Goal: Task Accomplishment & Management: Use online tool/utility

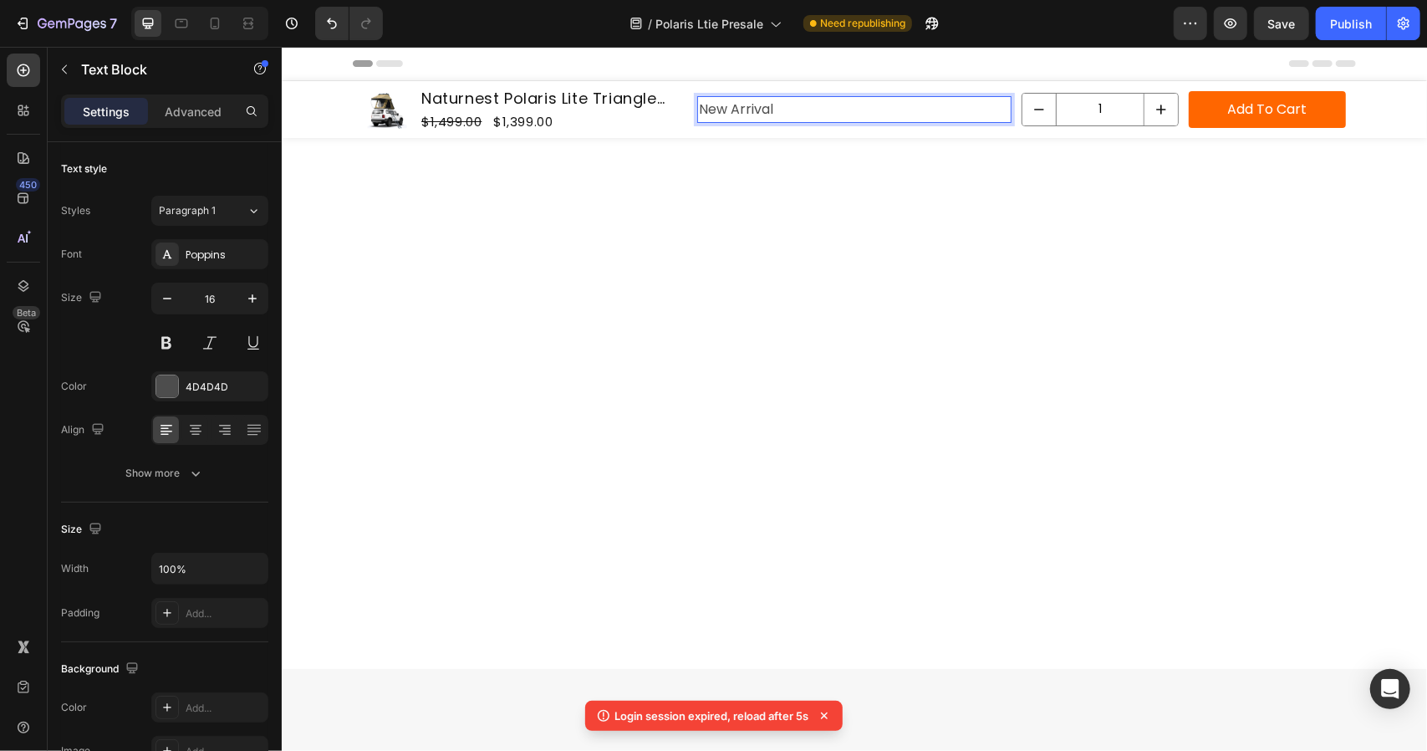
scroll to position [3654, 0]
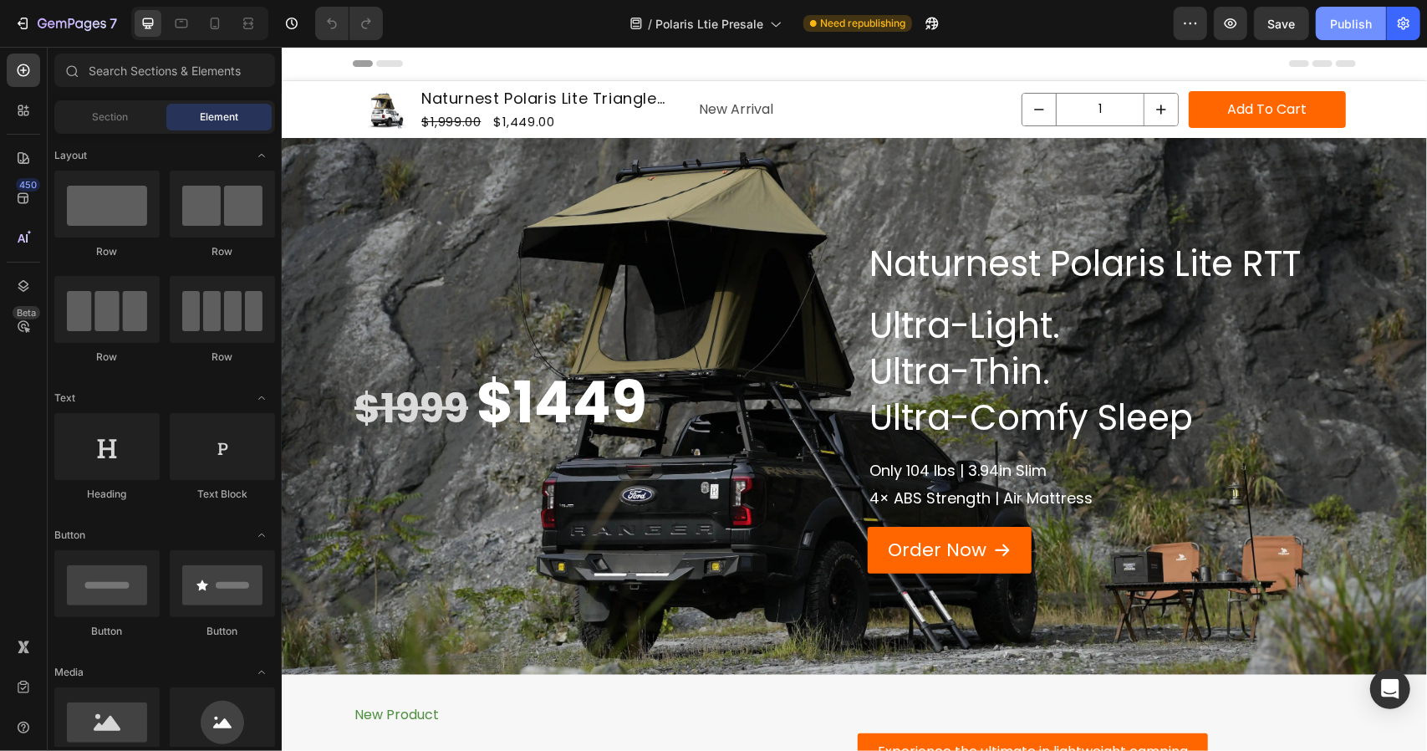
click at [1362, 18] on div "Publish" at bounding box center [1351, 24] width 42 height 18
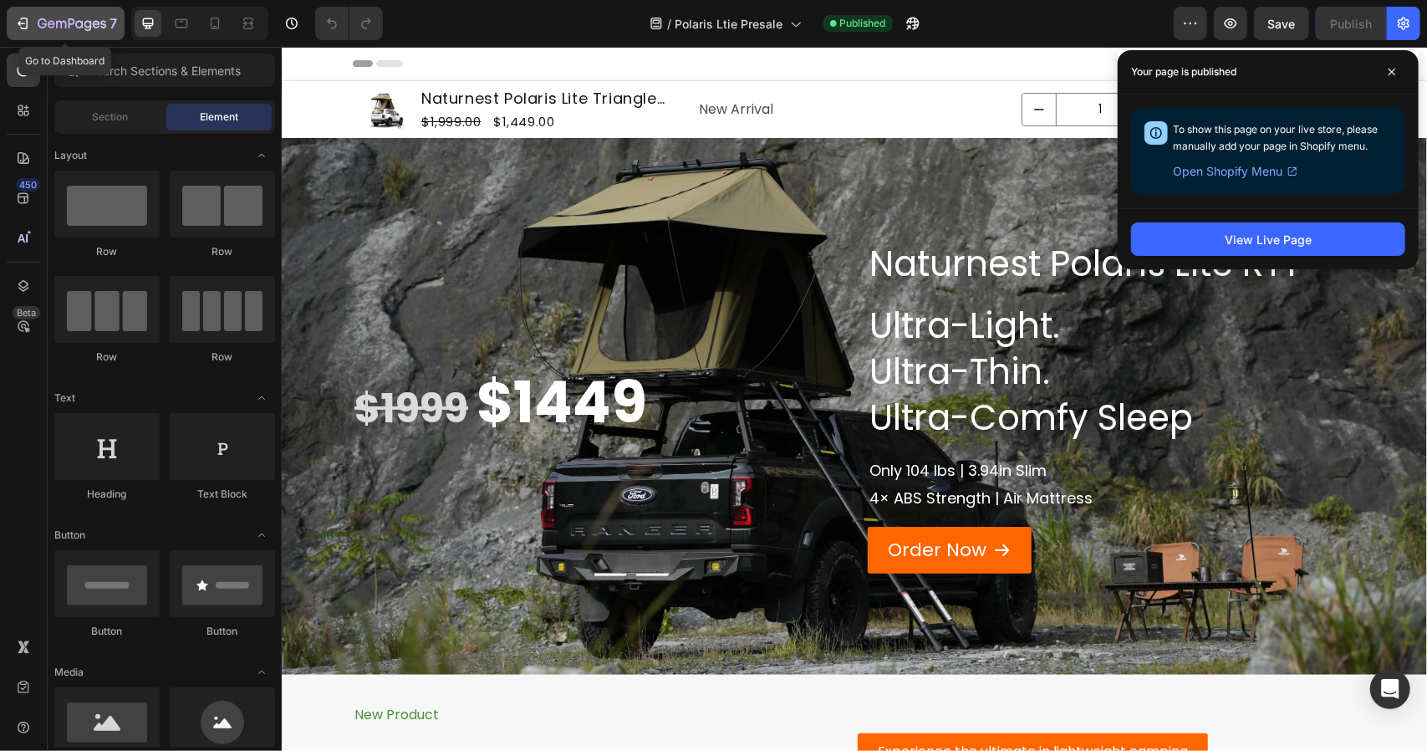
click at [45, 22] on icon "button" at bounding box center [72, 25] width 69 height 14
